Goal: Navigation & Orientation: Find specific page/section

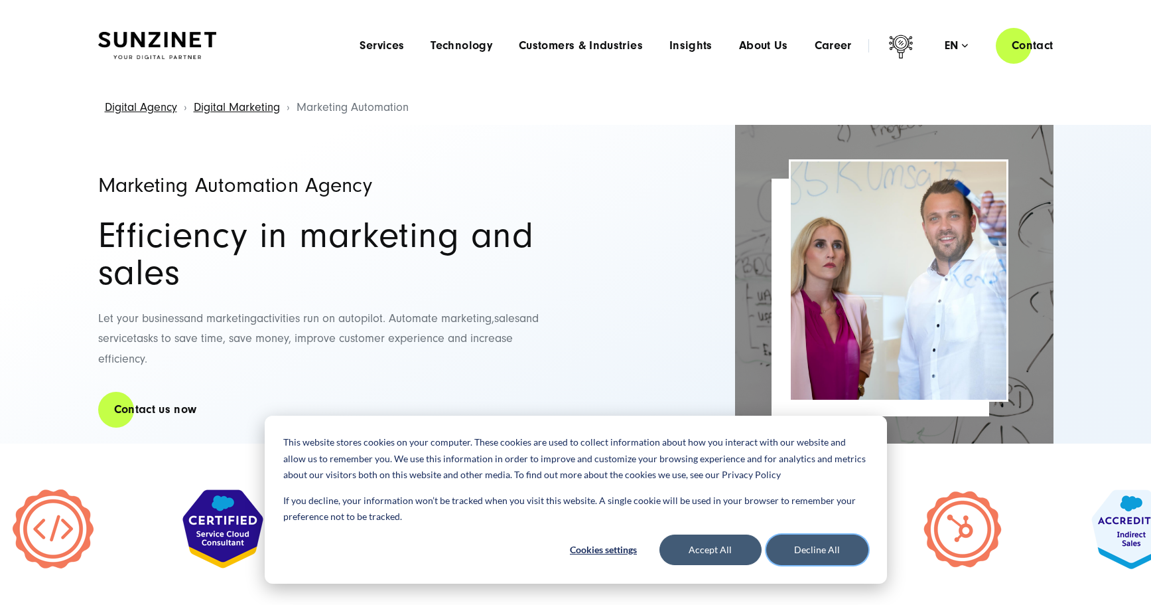
click at [814, 551] on button "Decline All" at bounding box center [817, 549] width 102 height 31
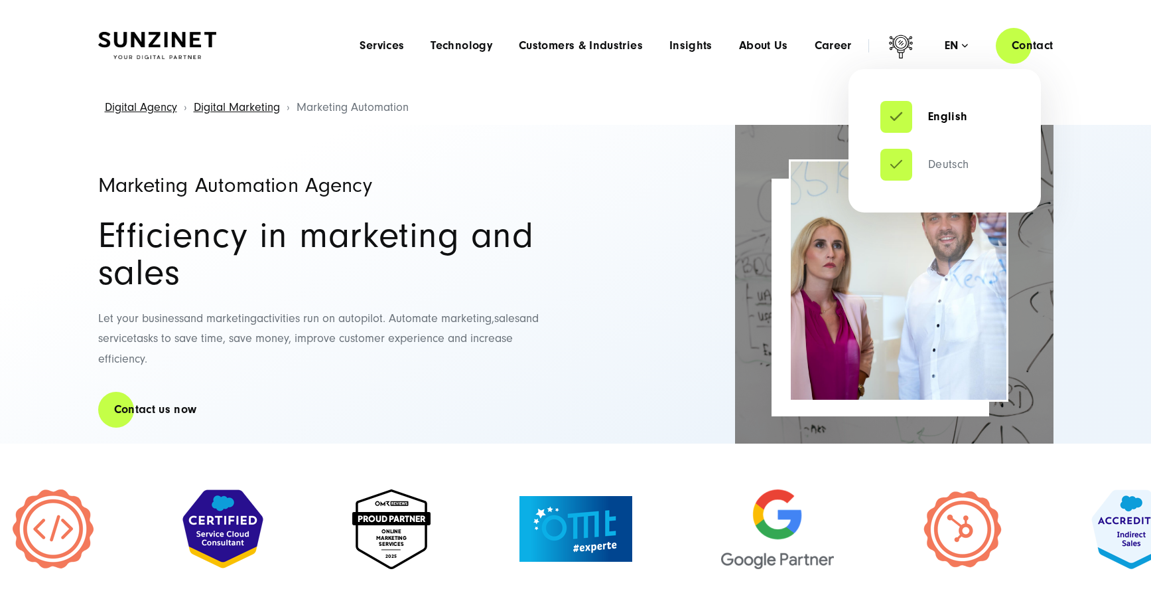
click at [905, 168] on link "Deutsch" at bounding box center [925, 164] width 89 height 13
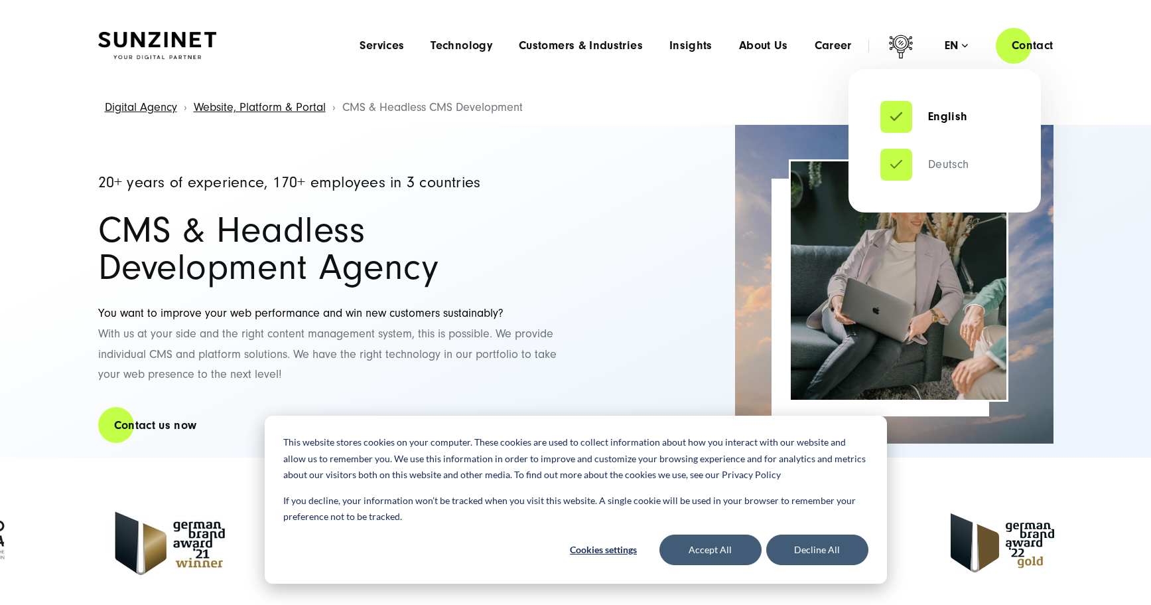
click at [952, 171] on link "Deutsch" at bounding box center [925, 164] width 89 height 13
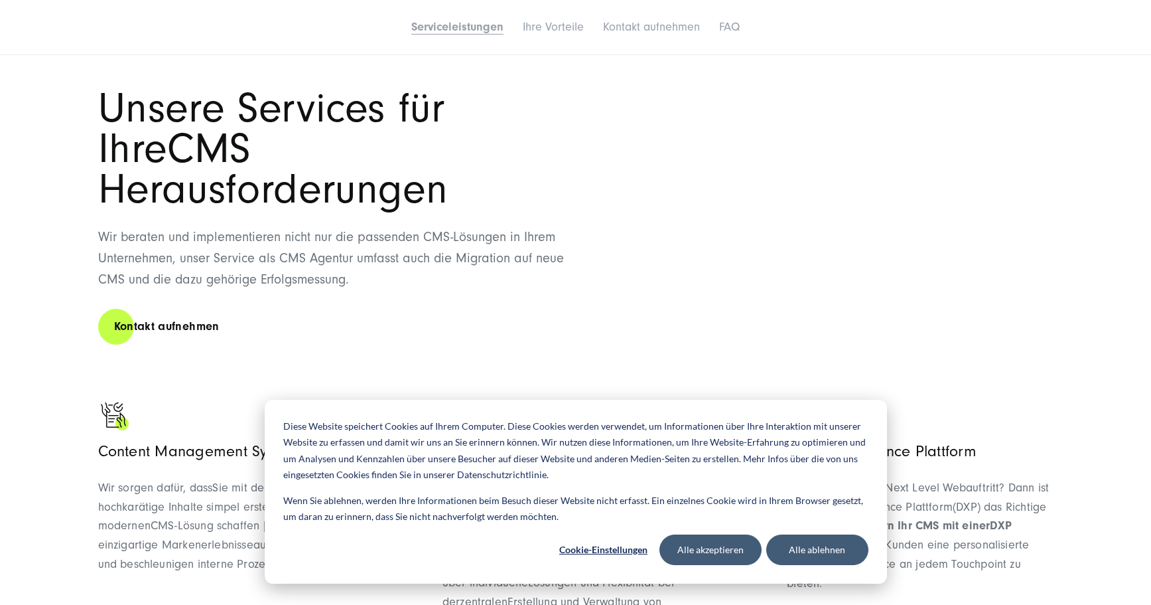
scroll to position [717, 0]
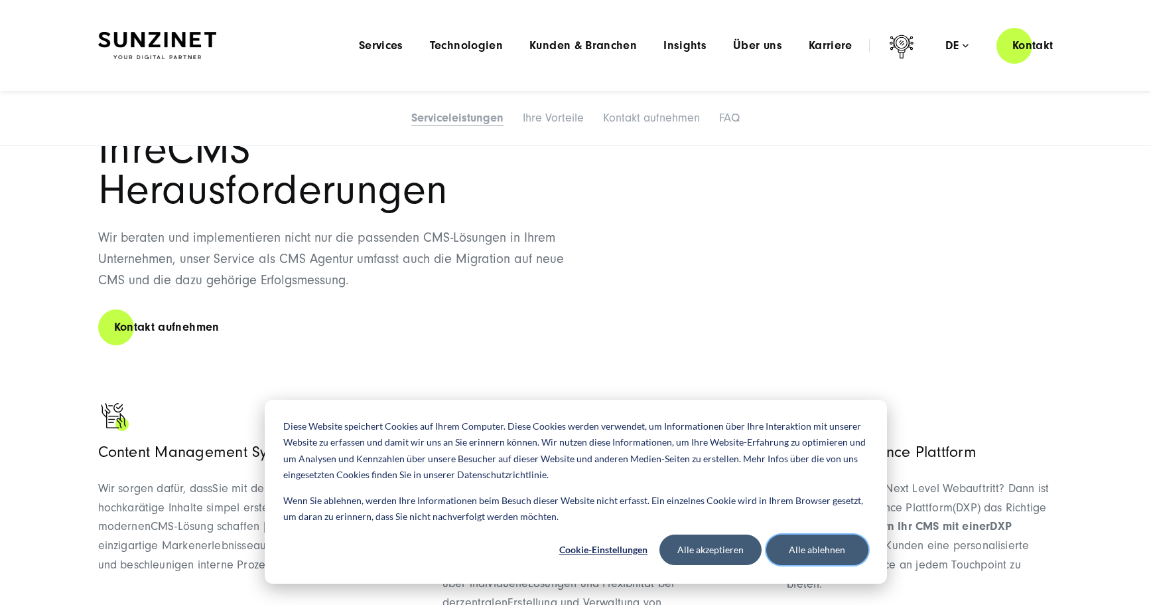
click at [810, 550] on button "Alle ablehnen" at bounding box center [817, 549] width 102 height 31
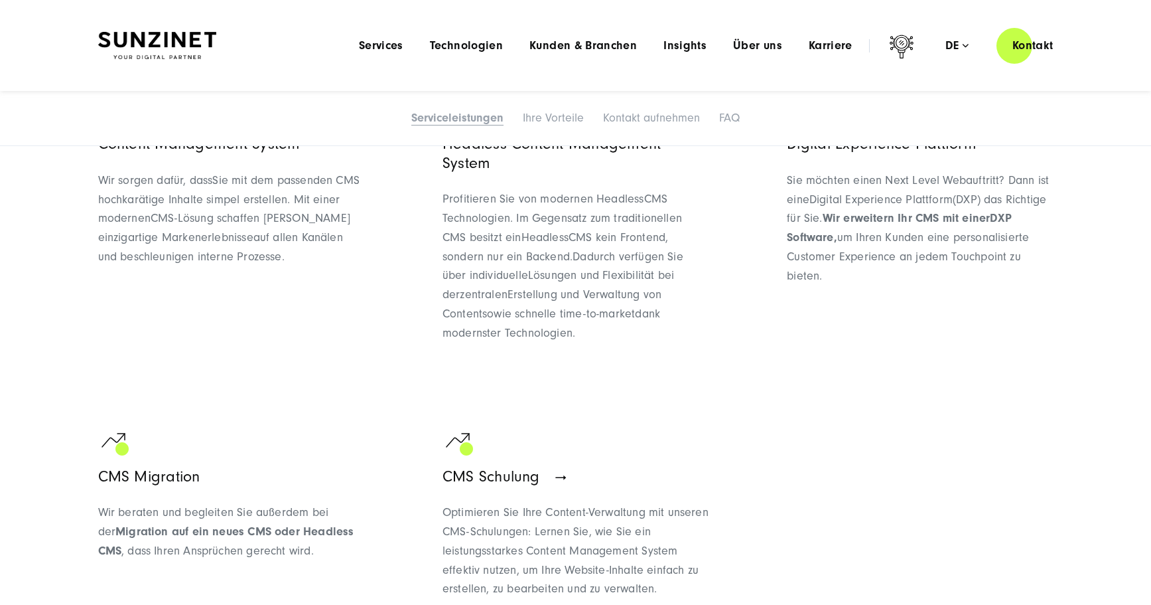
scroll to position [1025, 0]
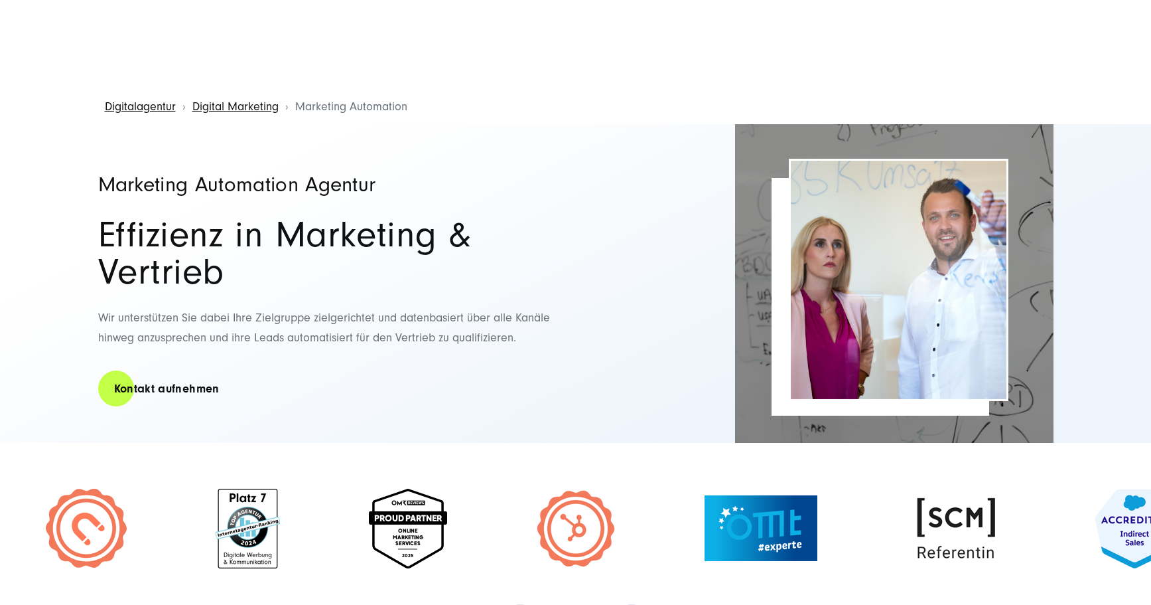
scroll to position [1, 0]
